Goal: Communication & Community: Participate in discussion

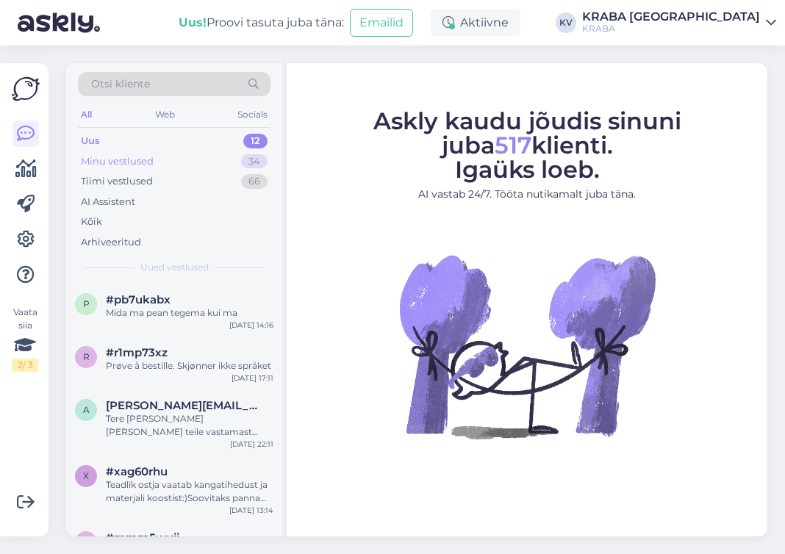
click at [160, 159] on div "Minu vestlused 34" at bounding box center [174, 161] width 193 height 21
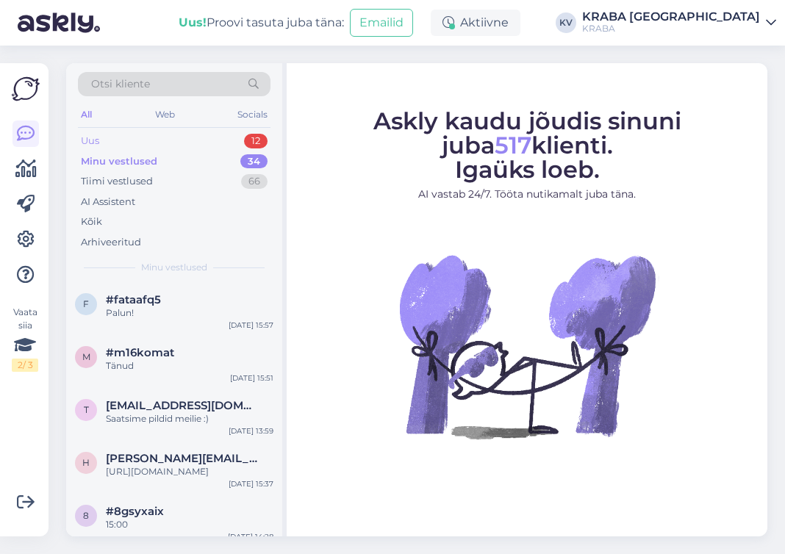
click at [124, 139] on div "Uus 12" at bounding box center [174, 141] width 193 height 21
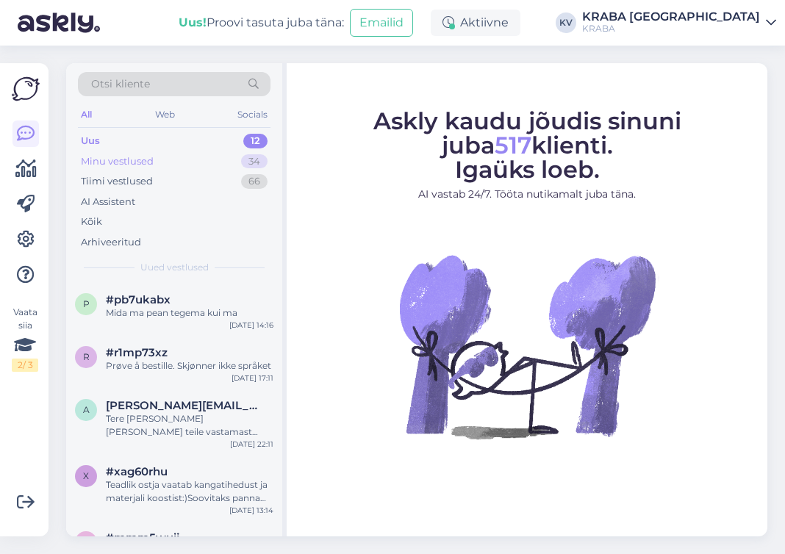
click at [126, 159] on div "Minu vestlused" at bounding box center [117, 161] width 73 height 15
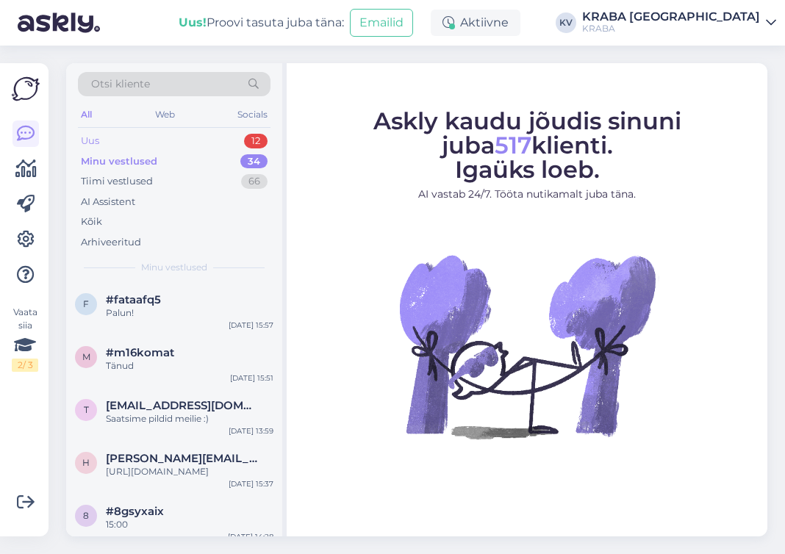
drag, startPoint x: 154, startPoint y: 143, endPoint x: 131, endPoint y: 156, distance: 26.0
click at [152, 143] on div "Uus 12" at bounding box center [174, 141] width 193 height 21
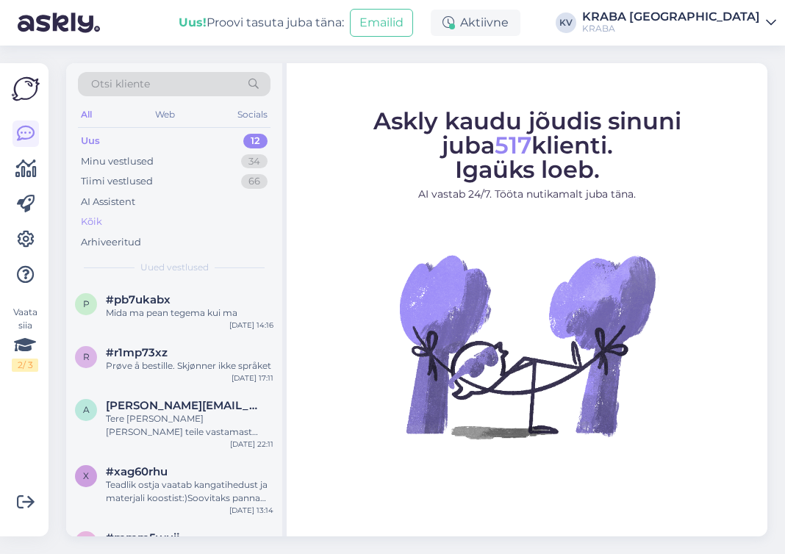
click at [94, 221] on div "Kõik" at bounding box center [91, 222] width 21 height 15
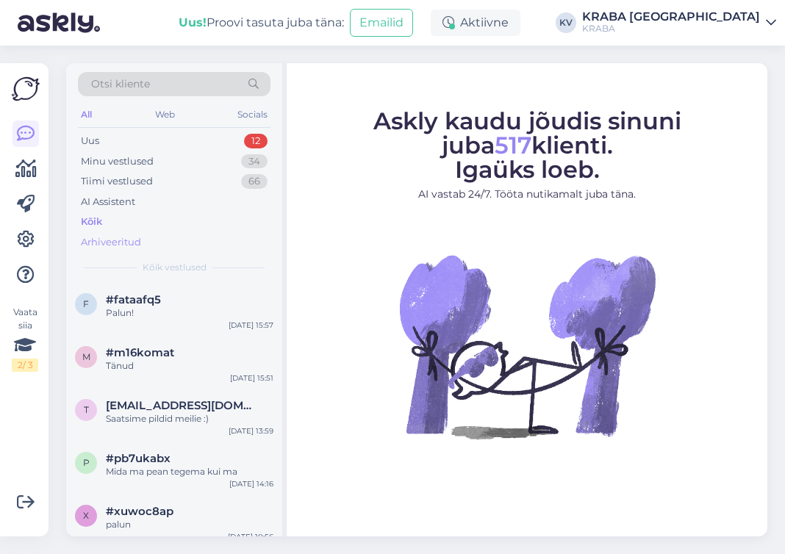
click at [104, 239] on div "Arhiveeritud" at bounding box center [111, 242] width 60 height 15
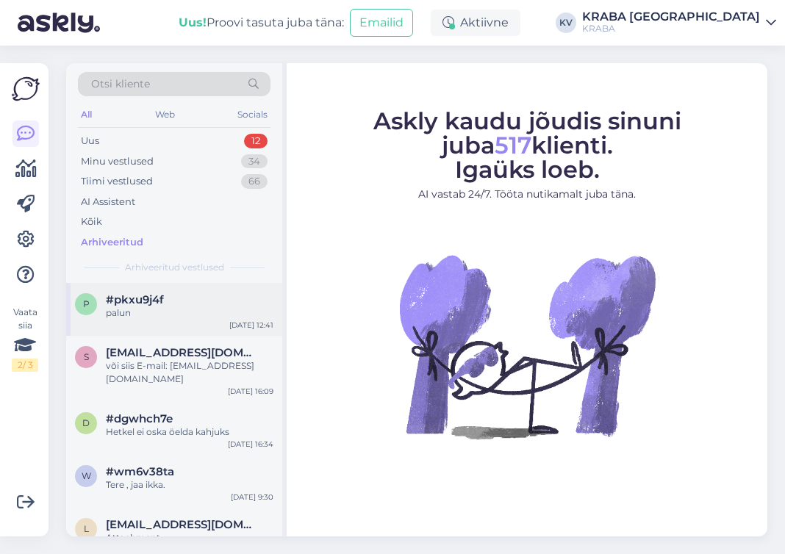
click at [108, 309] on div "palun" at bounding box center [190, 313] width 168 height 13
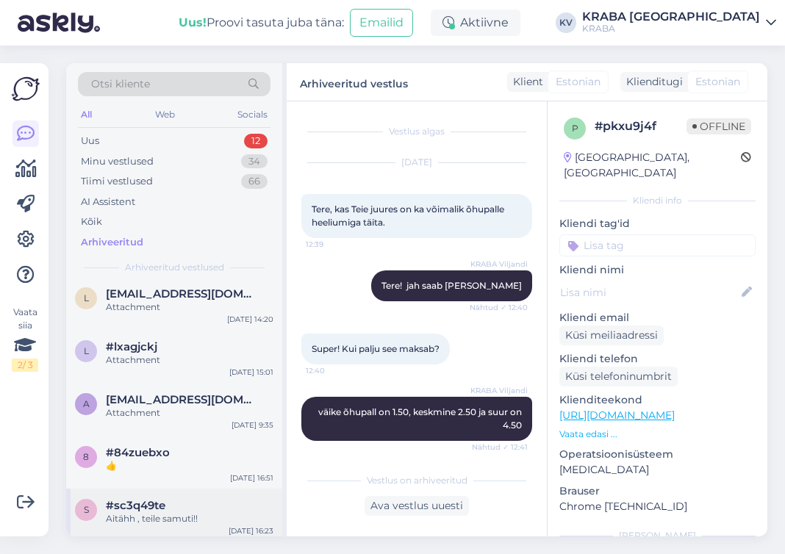
scroll to position [147, 0]
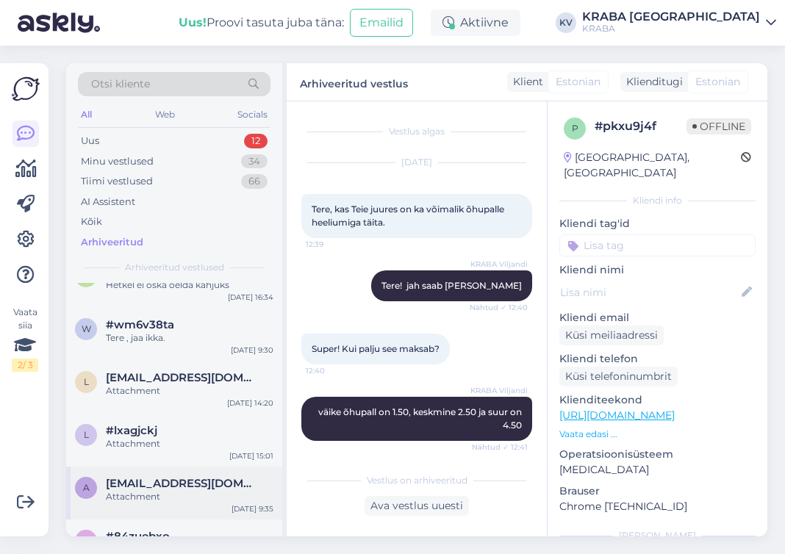
click at [185, 490] on div "Attachment" at bounding box center [190, 496] width 168 height 13
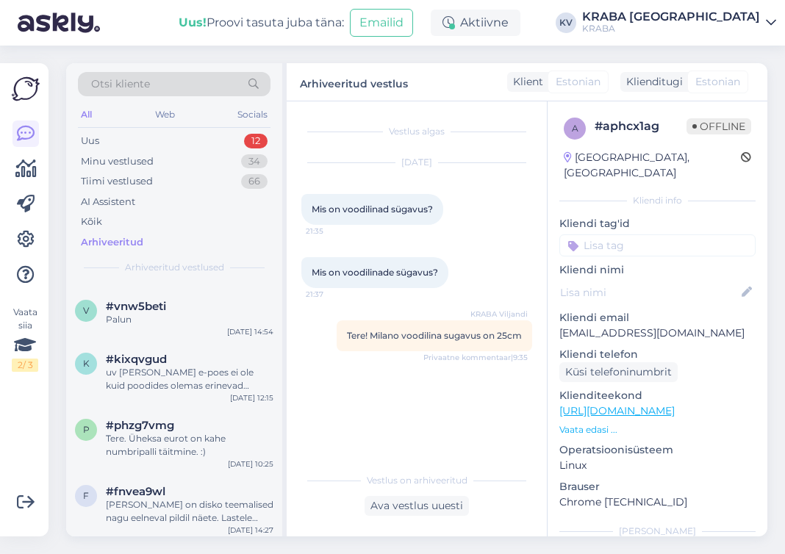
scroll to position [1103, 0]
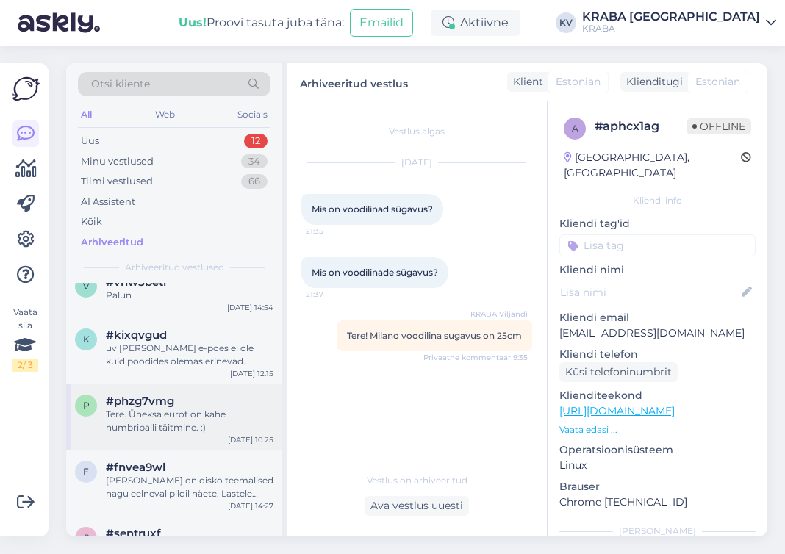
click at [177, 396] on div "p #phzg7vmg Tere. Üheksa eurot on kahe numbripalli täitmine. :) [DATE] 10:25" at bounding box center [174, 418] width 216 height 66
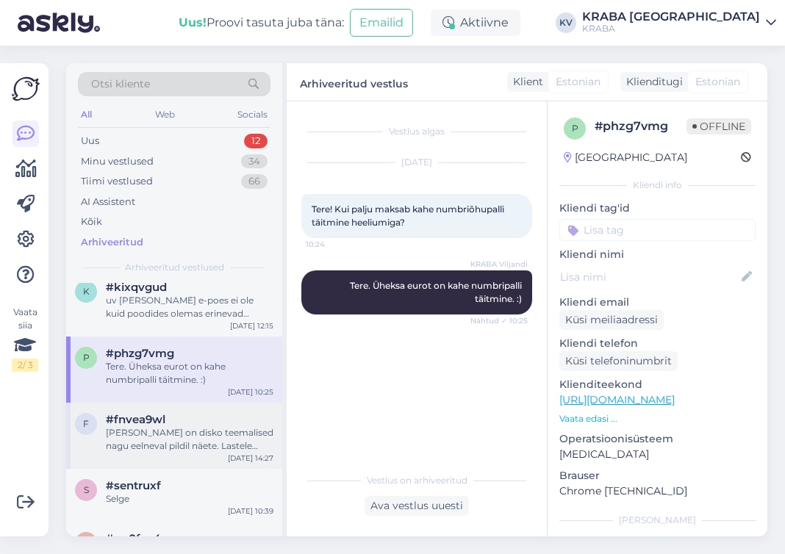
scroll to position [1176, 0]
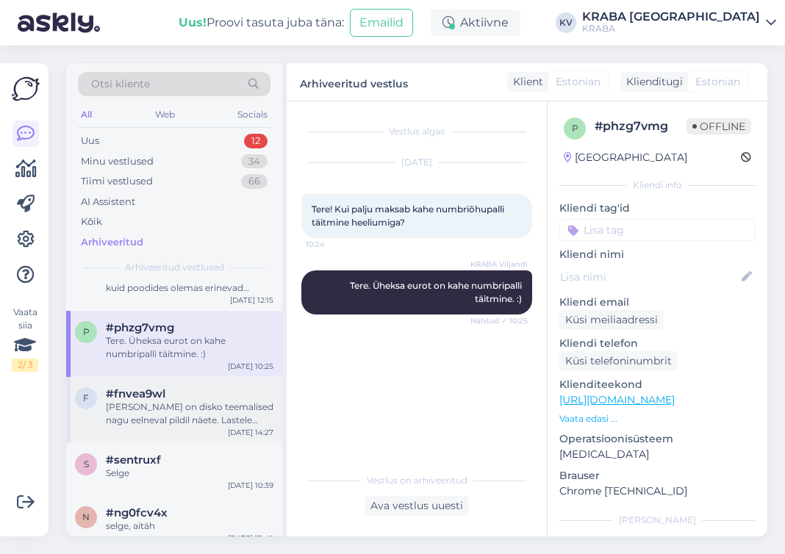
click at [197, 401] on div "[PERSON_NAME] on disko teemalised nagu eelneval pildil näete. Lastele rohkem va…" at bounding box center [190, 414] width 168 height 26
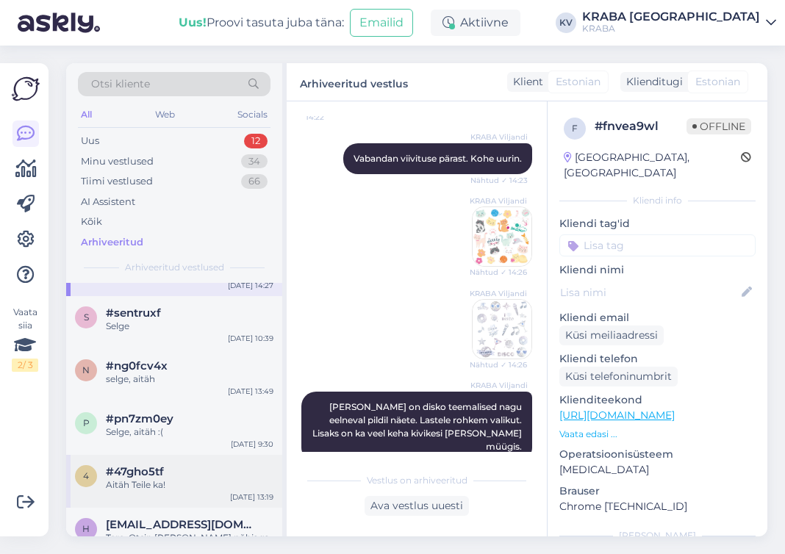
scroll to position [1544, 0]
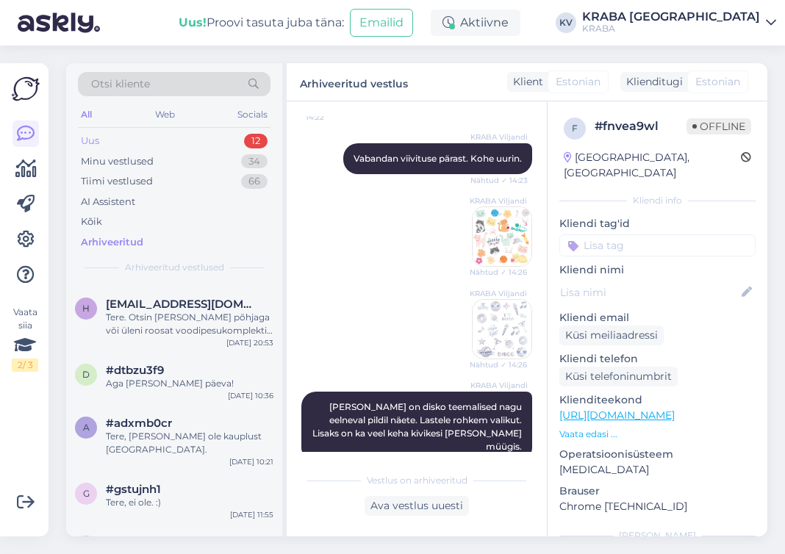
click at [104, 143] on div "Uus 12" at bounding box center [174, 141] width 193 height 21
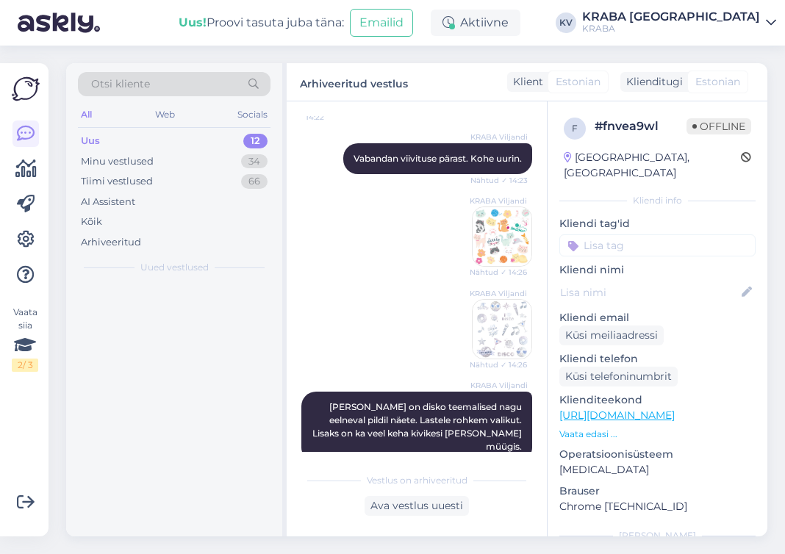
scroll to position [0, 0]
